Goal: Navigation & Orientation: Go to known website

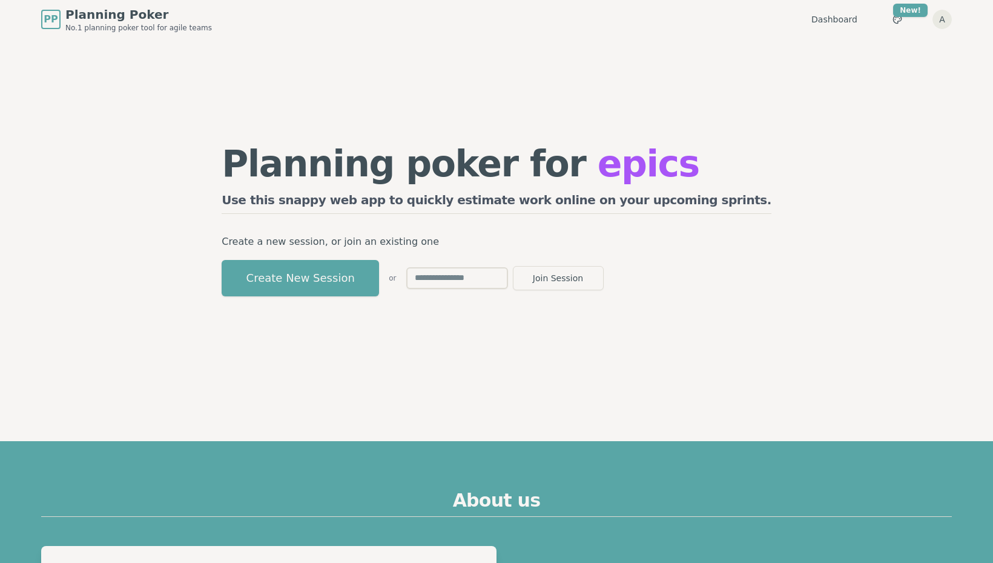
click at [931, 18] on div "Toggle theme New! A Menu" at bounding box center [909, 19] width 85 height 22
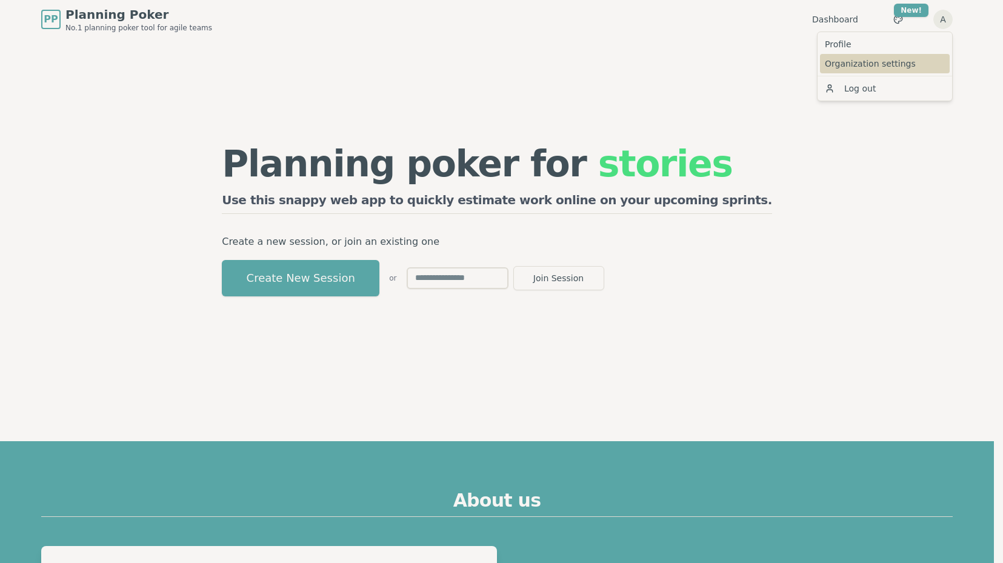
click at [885, 67] on link "Organization settings" at bounding box center [885, 63] width 130 height 19
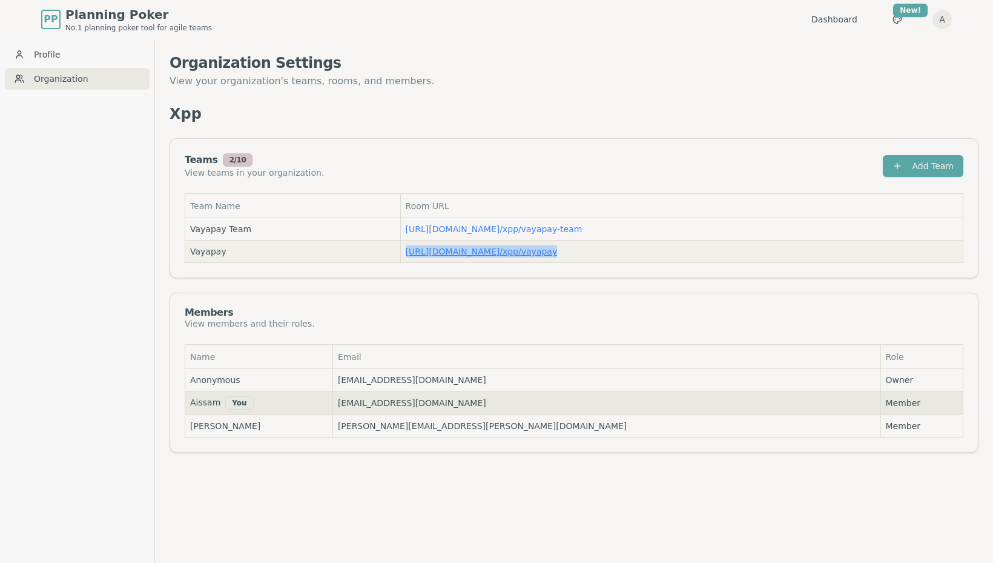
click at [503, 251] on link "[URL][DOMAIN_NAME] / xpp/vayapay" at bounding box center [482, 252] width 152 height 10
